Goal: Communication & Community: Answer question/provide support

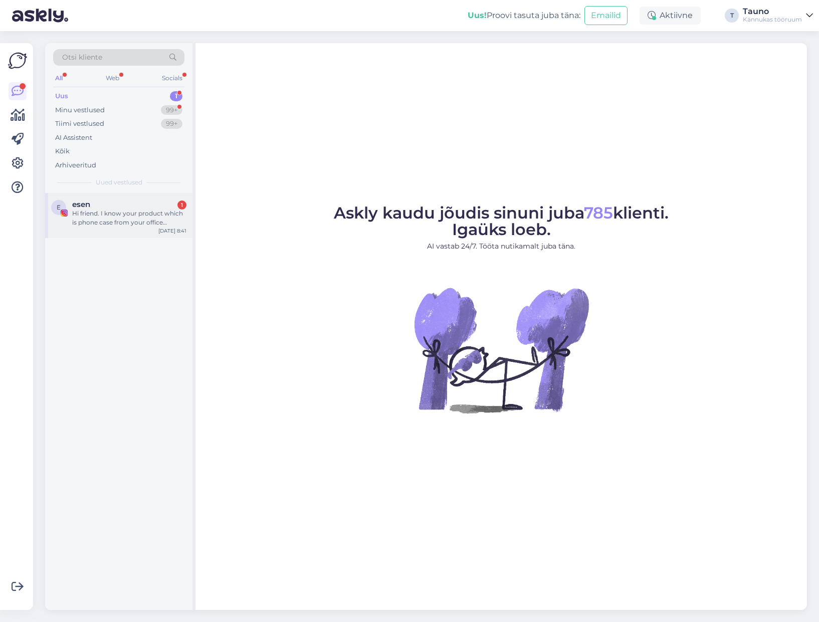
click at [102, 216] on div "Hi friend. I know your product which is phone case from your office website. It…" at bounding box center [129, 218] width 114 height 18
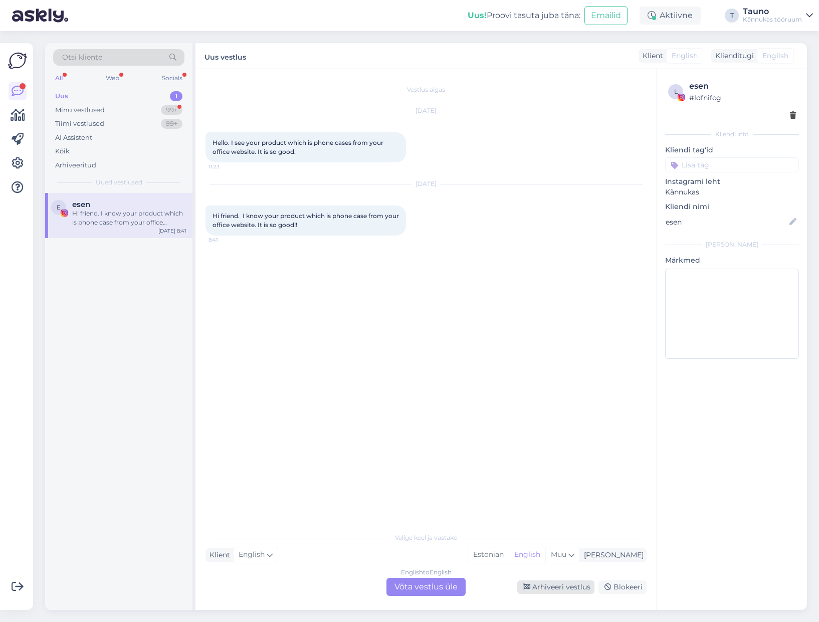
click at [574, 584] on div "Arhiveeri vestlus" at bounding box center [555, 587] width 77 height 14
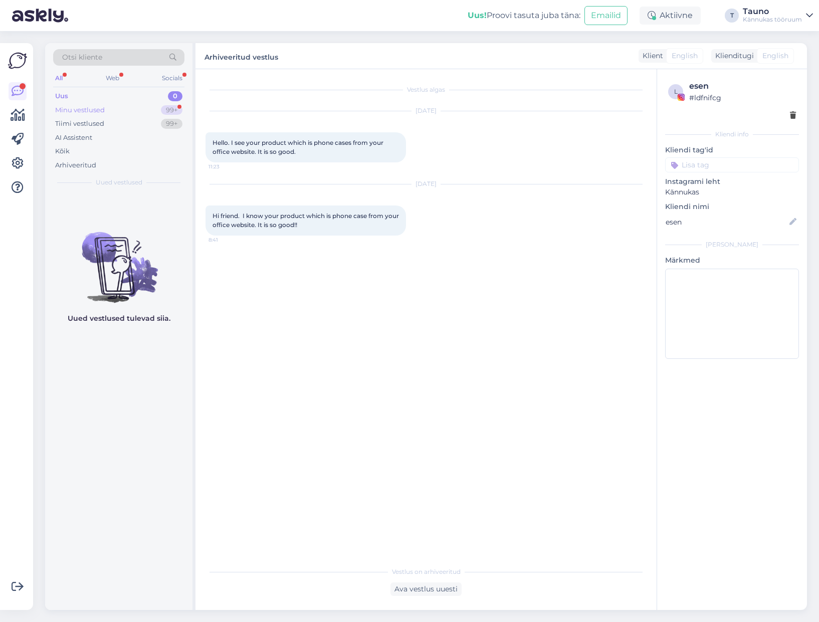
click at [103, 108] on div "Minu vestlused" at bounding box center [80, 110] width 50 height 10
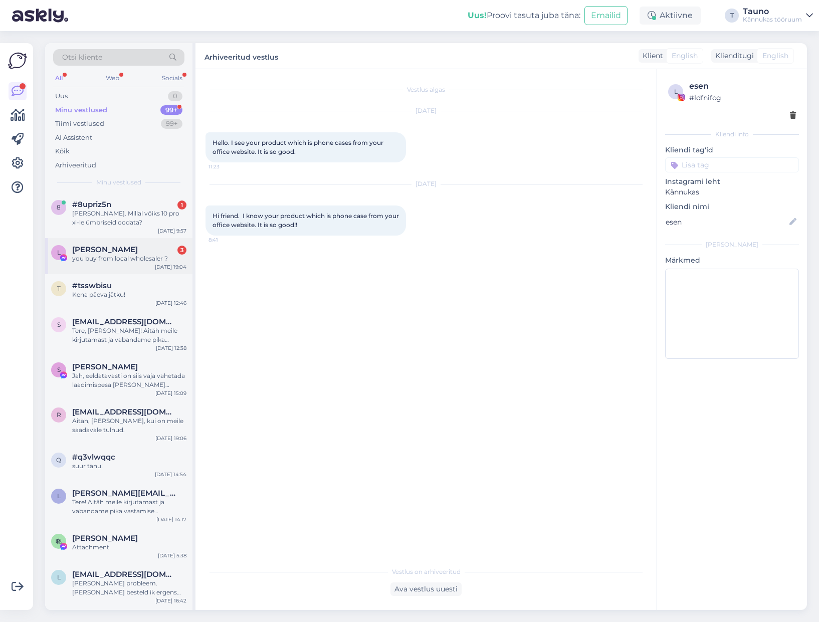
click at [97, 254] on div "you buy from local wholesaler ?" at bounding box center [129, 258] width 114 height 9
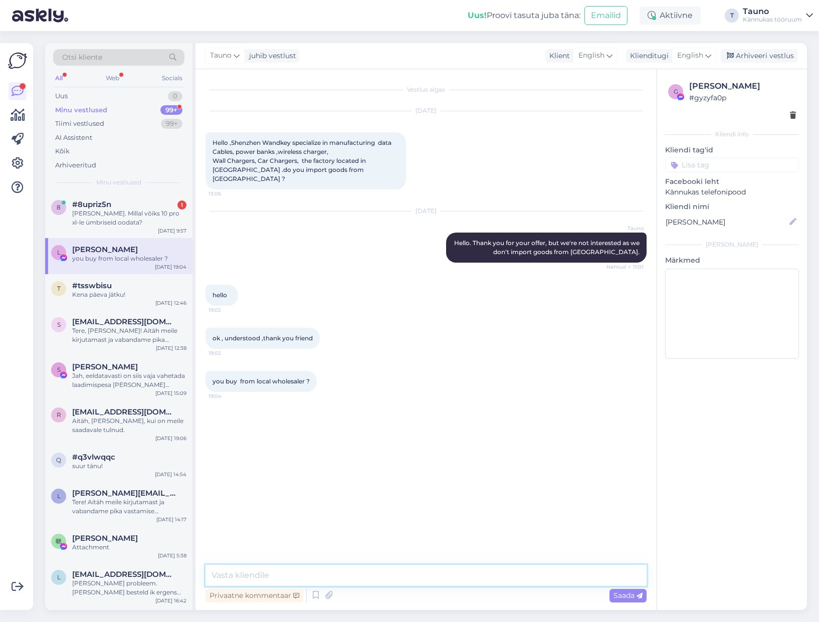
click at [236, 570] on textarea at bounding box center [426, 575] width 441 height 21
type textarea "Yes, from wholesalers and producers from EU."
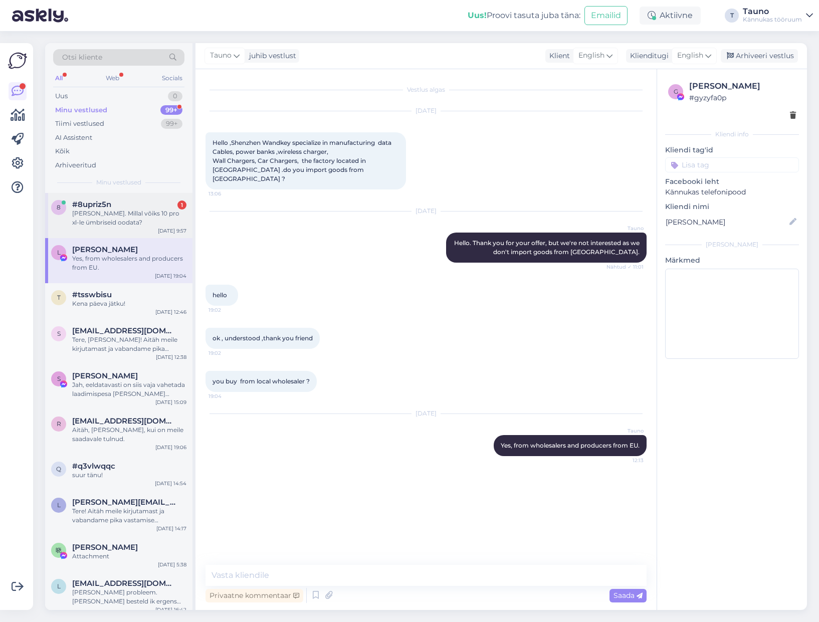
click at [103, 219] on div "[PERSON_NAME]. Millal võiks 10 pro xl-le ümbriseid oodata?" at bounding box center [129, 218] width 114 height 18
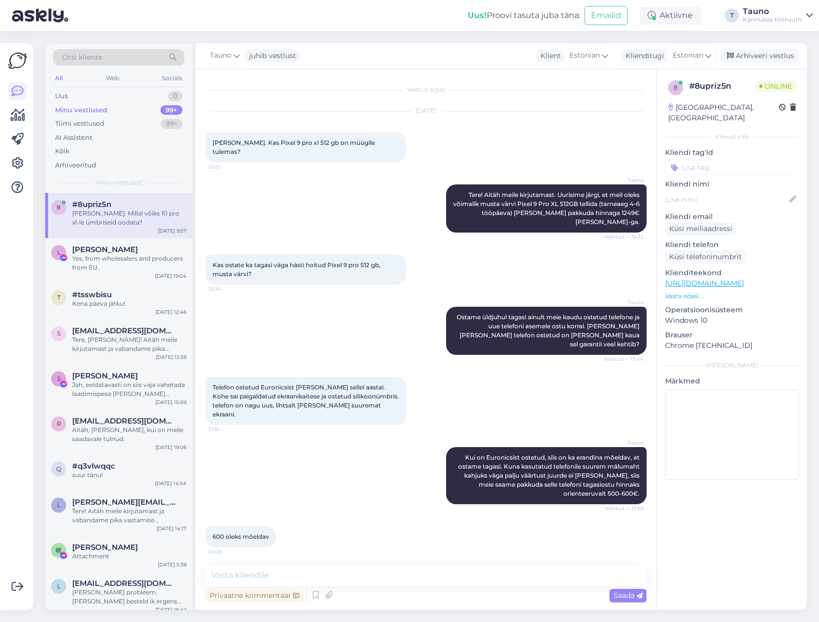
scroll to position [2409, 0]
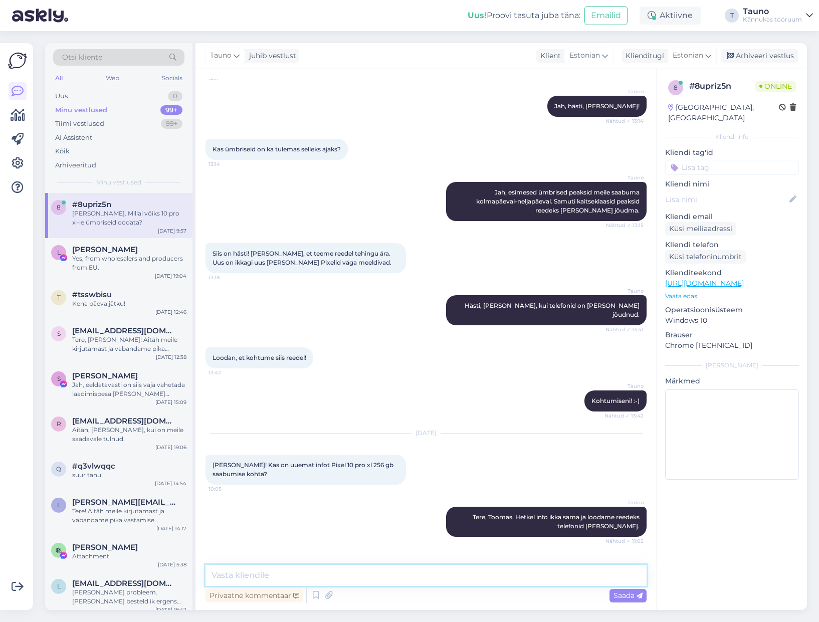
click at [242, 576] on textarea at bounding box center [426, 575] width 441 height 21
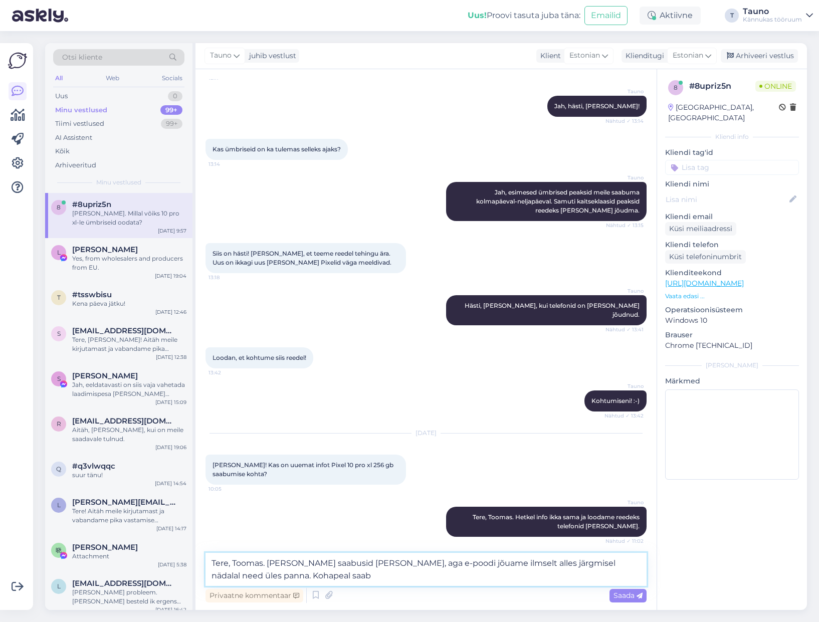
drag, startPoint x: 371, startPoint y: 563, endPoint x: 374, endPoint y: 568, distance: 5.8
click at [371, 563] on textarea "Tere, Toomas. [PERSON_NAME] saabusid [PERSON_NAME], aga e-poodi jõuame ilmselt …" at bounding box center [426, 569] width 441 height 33
click at [383, 579] on textarea "Tere, Toomas. [PERSON_NAME] saabusid meile esimesed [PERSON_NAME], aga e-poodi …" at bounding box center [426, 569] width 441 height 33
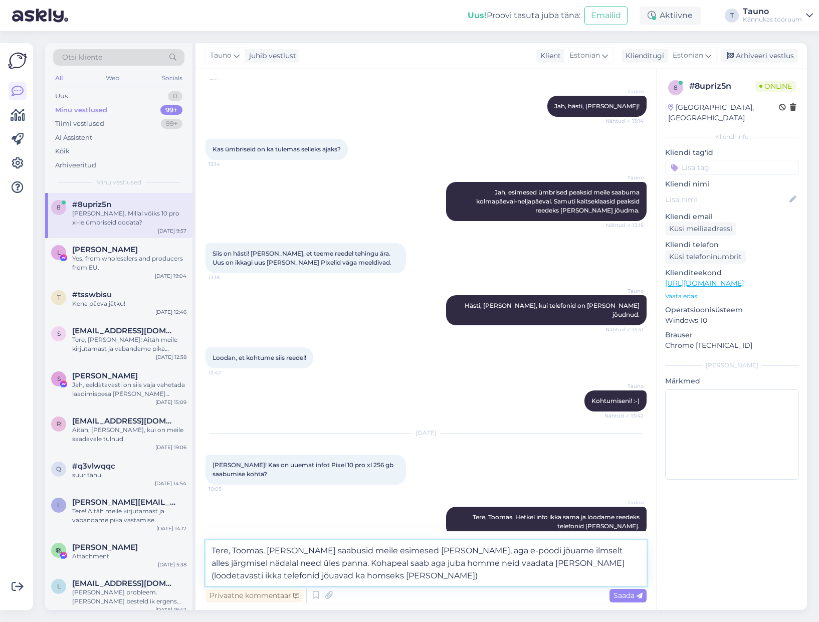
type textarea "Tere, Toomas. [PERSON_NAME] saabusid meile esimesed [PERSON_NAME], aga e-poodi …"
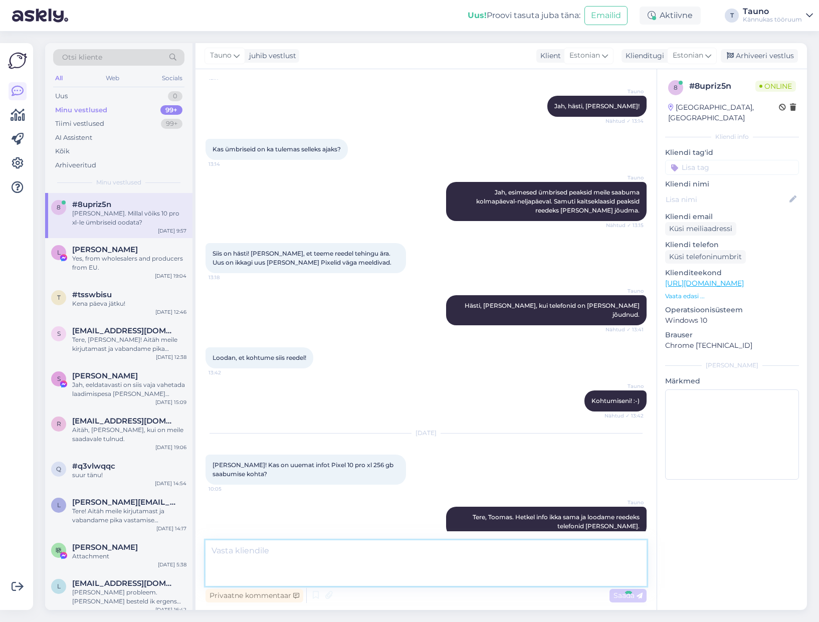
scroll to position [2479, 0]
